Goal: Find specific page/section: Find specific page/section

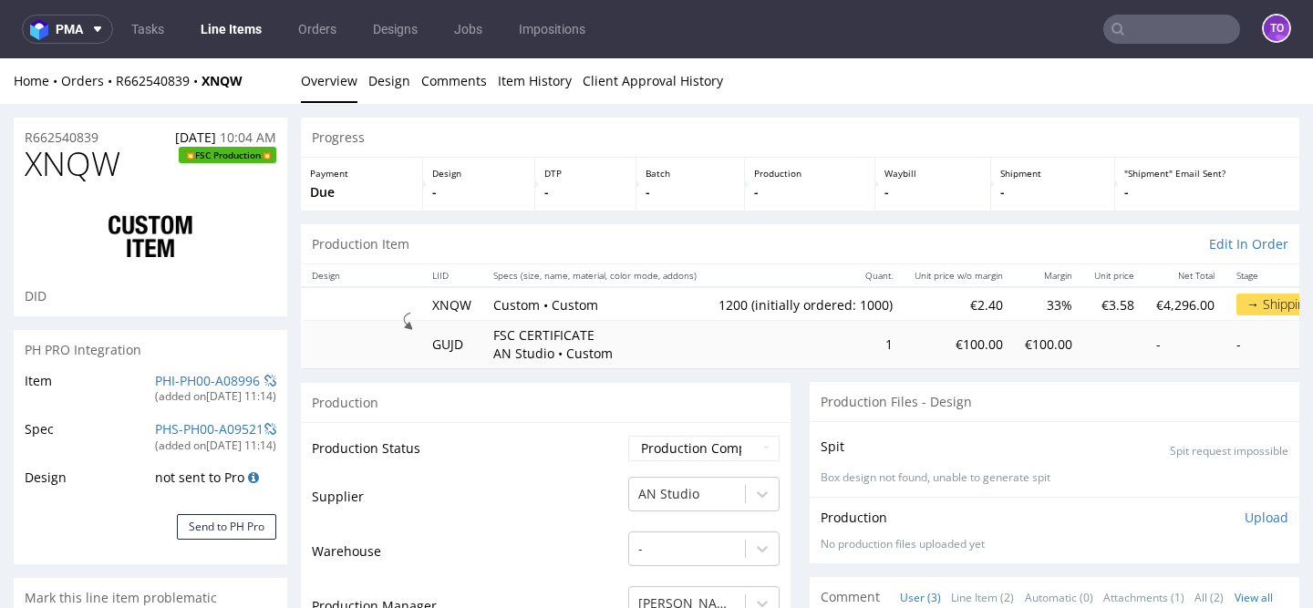
type input "1200"
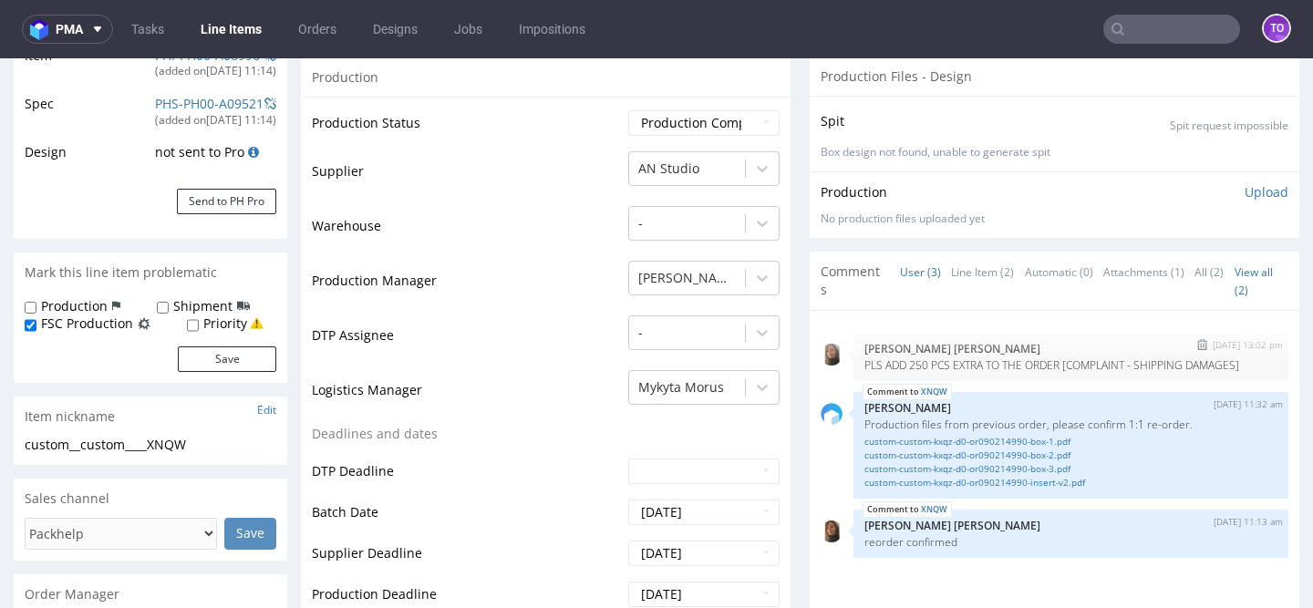
scroll to position [332, 0]
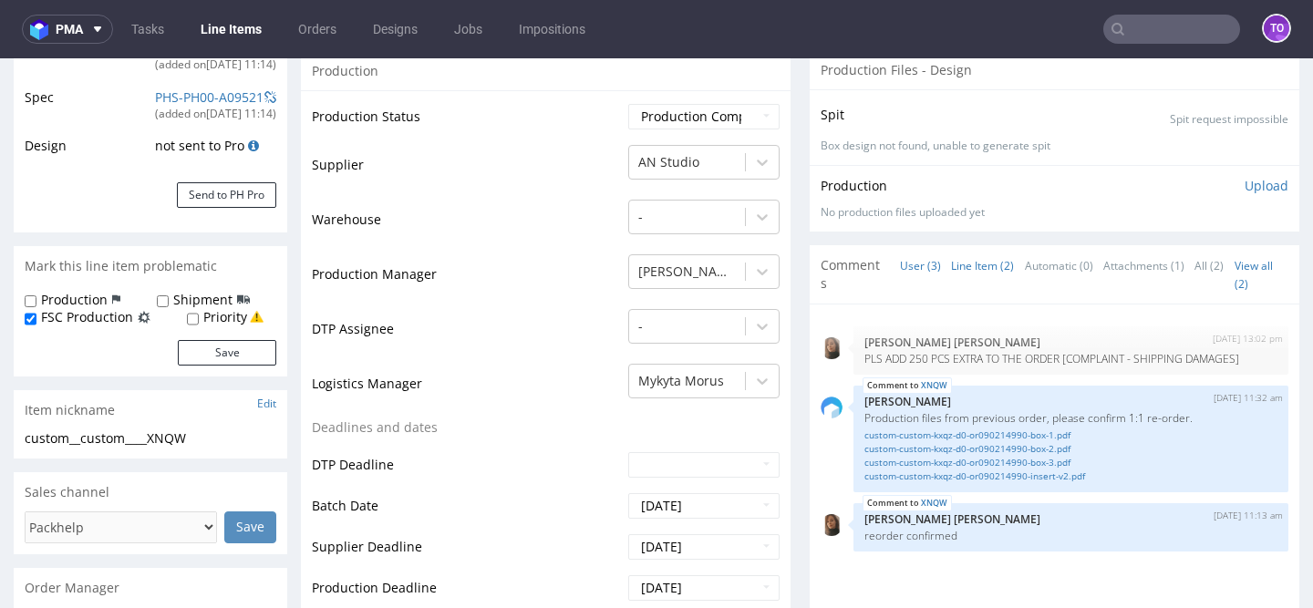
click at [951, 265] on link "Line Item (2)" at bounding box center [982, 265] width 63 height 39
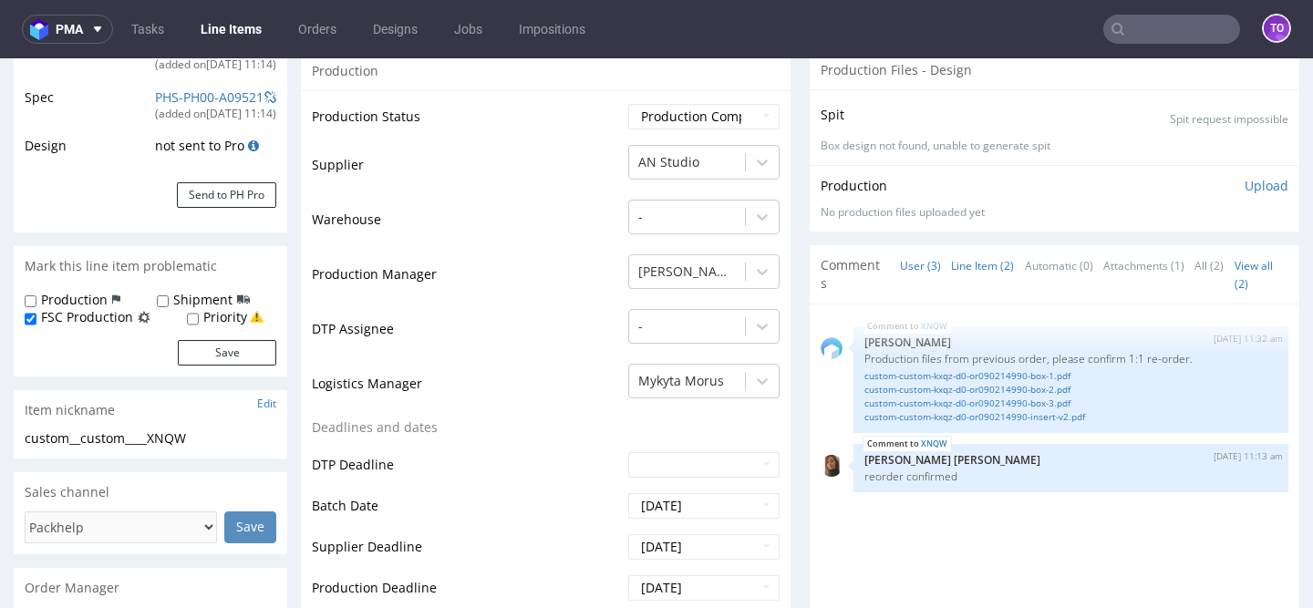
click at [900, 268] on link "User (3)" at bounding box center [920, 265] width 41 height 39
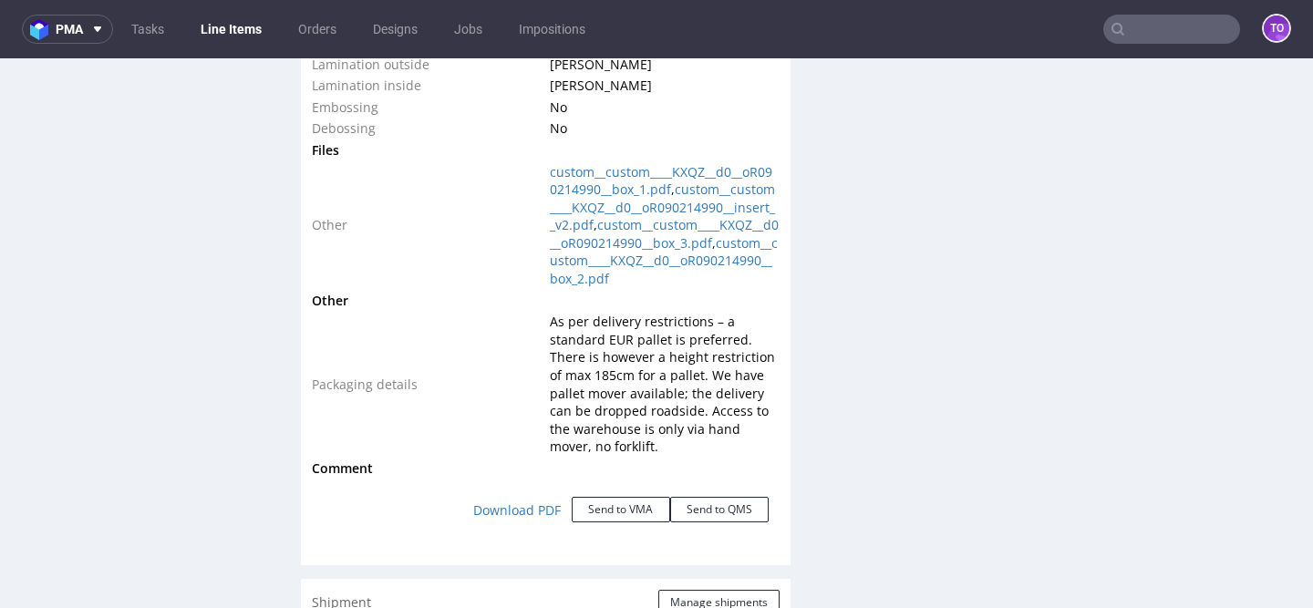
scroll to position [2192, 0]
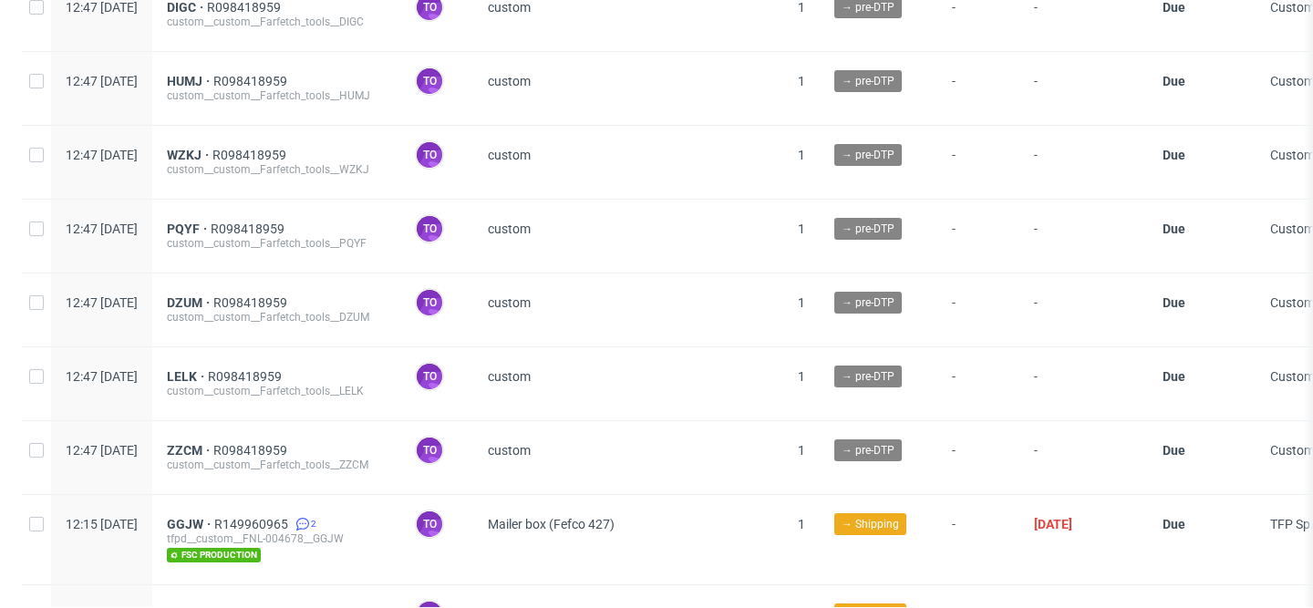
scroll to position [1376, 0]
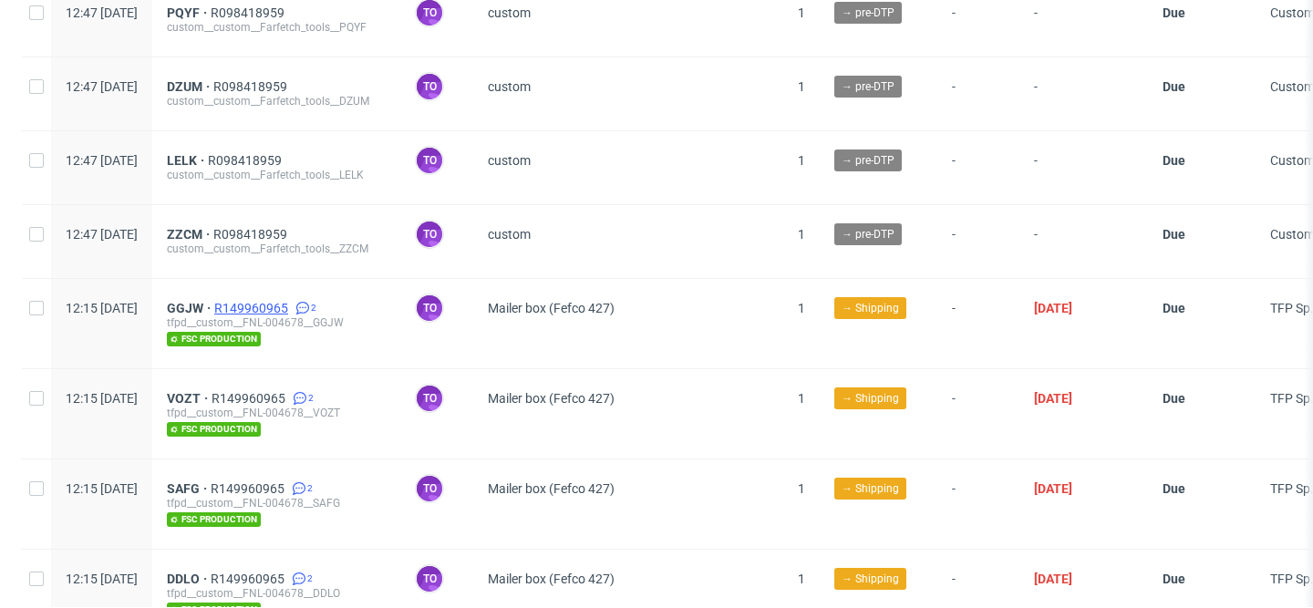
click at [292, 305] on span "R149960965" at bounding box center [253, 308] width 78 height 15
